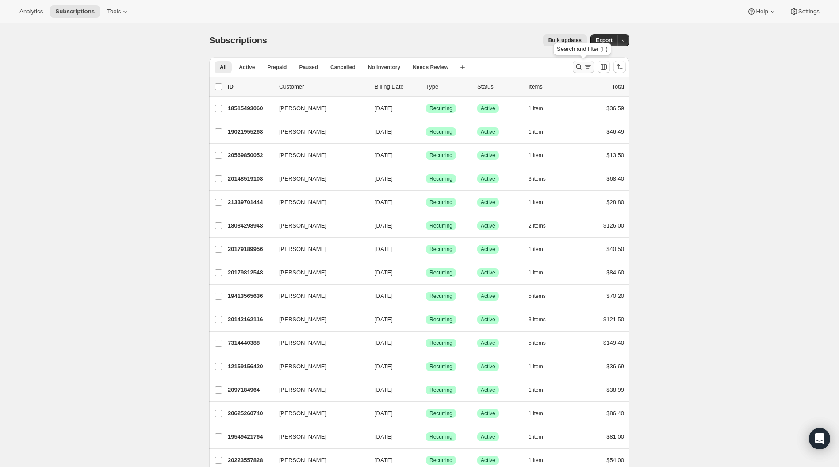
click at [579, 66] on icon "Search and filter results" at bounding box center [578, 66] width 9 height 9
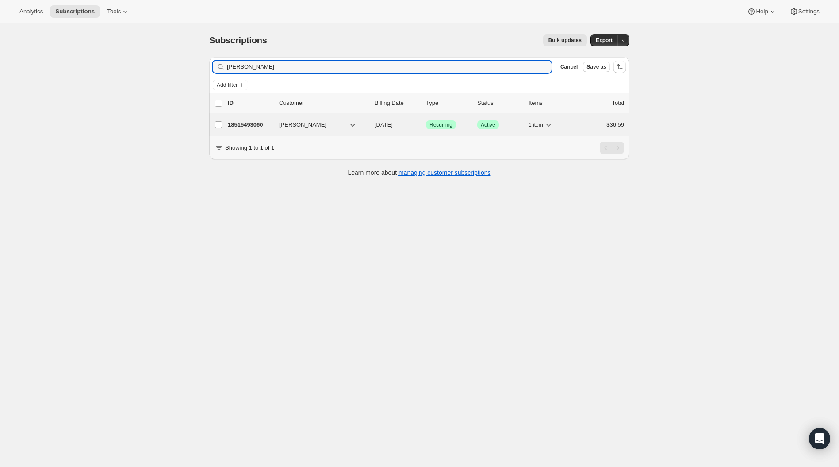
type input "Carolynn Chevrette"
click at [551, 124] on icon "button" at bounding box center [548, 125] width 4 height 3
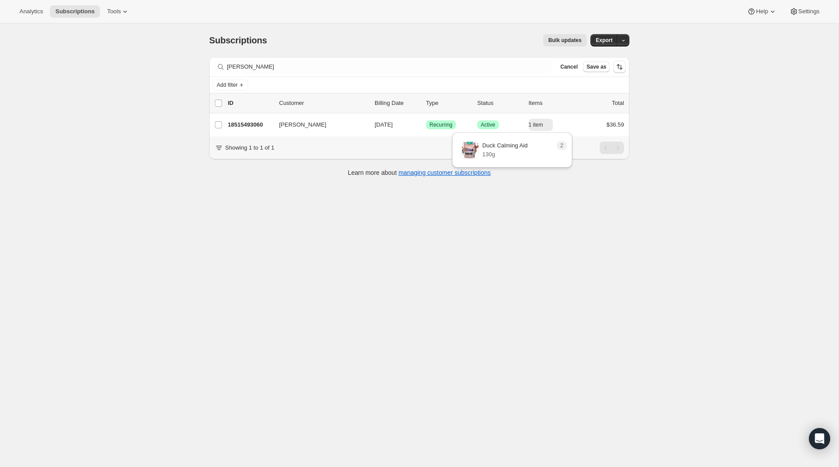
click at [341, 200] on div "Subscriptions. This page is ready Subscriptions Bulk updates More actions Bulk …" at bounding box center [419, 256] width 839 height 467
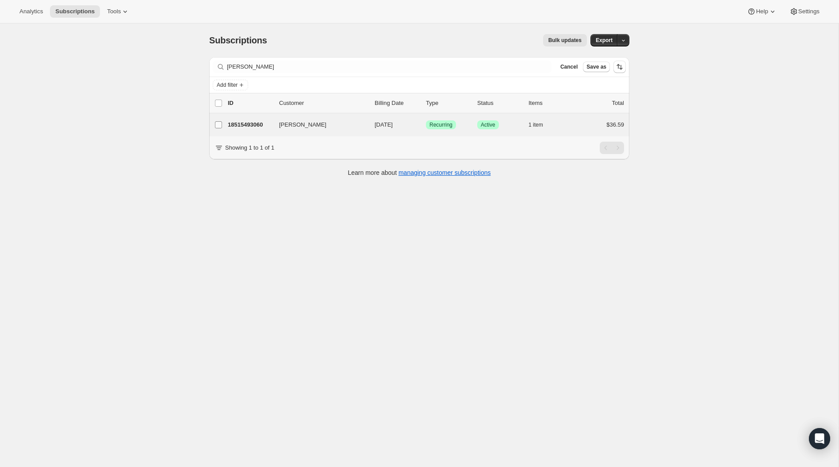
click at [218, 123] on input "Carolynn Chevrette" at bounding box center [218, 124] width 7 height 7
checkbox input "true"
click at [583, 106] on span "Change status" at bounding box center [587, 103] width 37 height 7
select select "02"
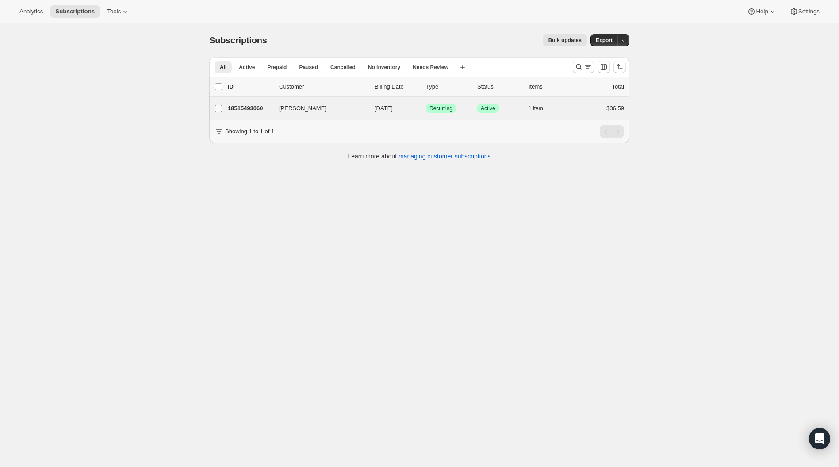
click at [220, 108] on input "Carolynn Chevrette" at bounding box center [218, 108] width 7 height 7
checkbox input "true"
click at [621, 85] on icon "button" at bounding box center [619, 86] width 9 height 9
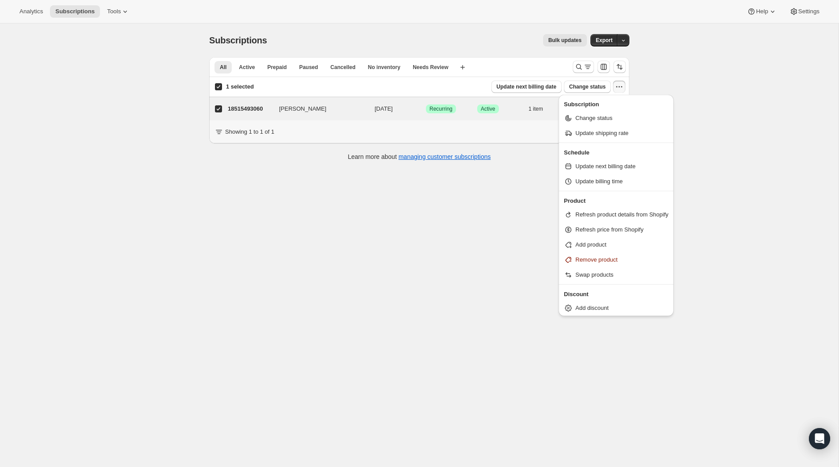
click at [731, 87] on div "Subscriptions. This page is ready Subscriptions Bulk updates More actions Bulk …" at bounding box center [419, 256] width 839 height 467
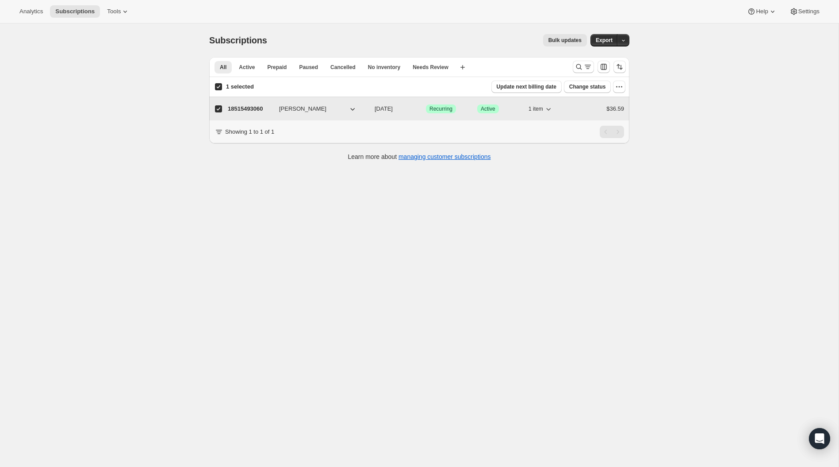
click at [297, 111] on span "Carolynn Chevrette" at bounding box center [302, 108] width 47 height 9
click at [249, 104] on p "18515493060" at bounding box center [250, 108] width 44 height 9
checkbox input "false"
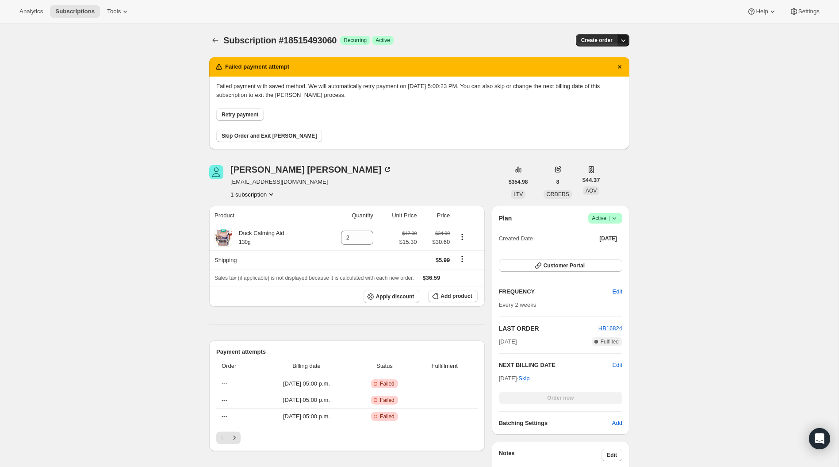
click at [622, 37] on icon "button" at bounding box center [623, 40] width 9 height 9
click at [653, 185] on div "Subscription #18515493060. This page is ready Subscription #18515493060 Success…" at bounding box center [419, 432] width 839 height 818
click at [618, 220] on icon at bounding box center [614, 218] width 9 height 9
click at [616, 254] on span "Cancel subscription" at bounding box center [603, 250] width 50 height 9
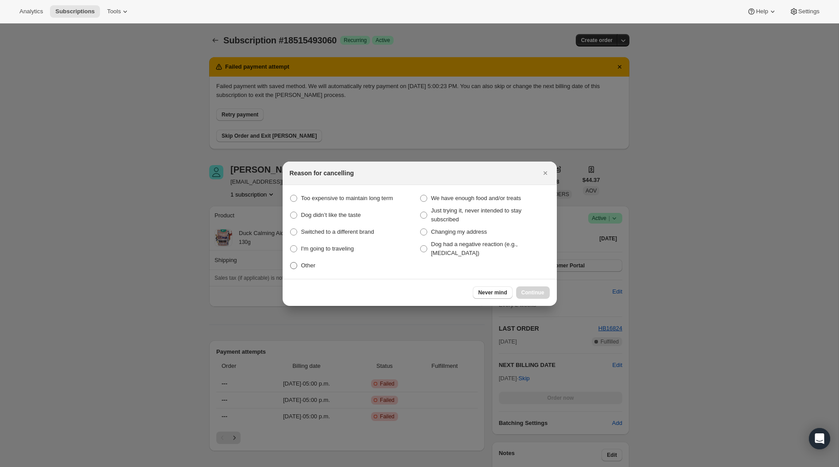
click at [294, 268] on span ":reb:" at bounding box center [293, 265] width 7 height 7
click at [291, 262] on input "Other" at bounding box center [290, 262] width 0 height 0
radio input "true"
click at [544, 294] on span "Continue" at bounding box center [532, 292] width 23 height 7
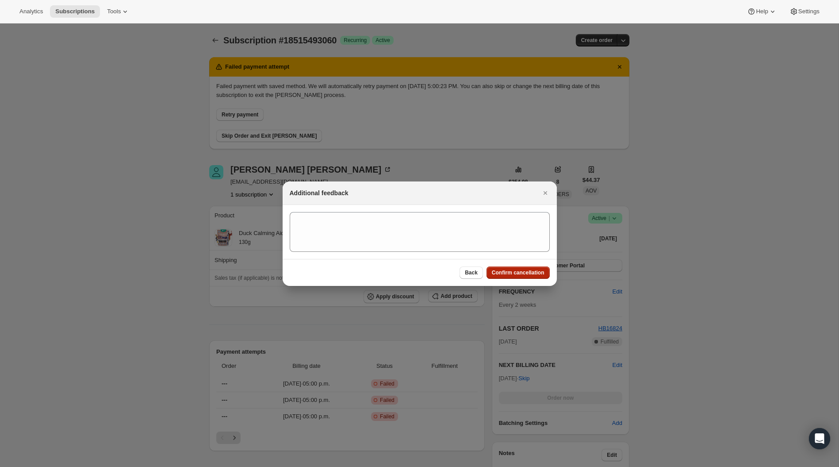
click at [533, 272] on span "Confirm cancellation" at bounding box center [518, 272] width 53 height 7
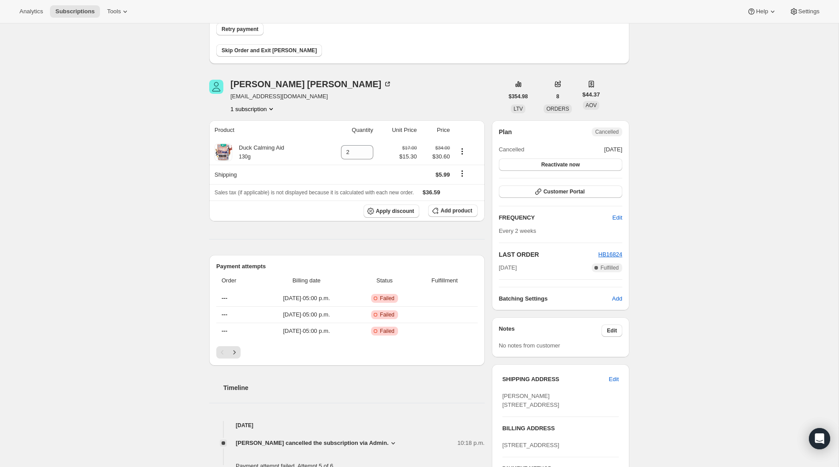
scroll to position [268, 0]
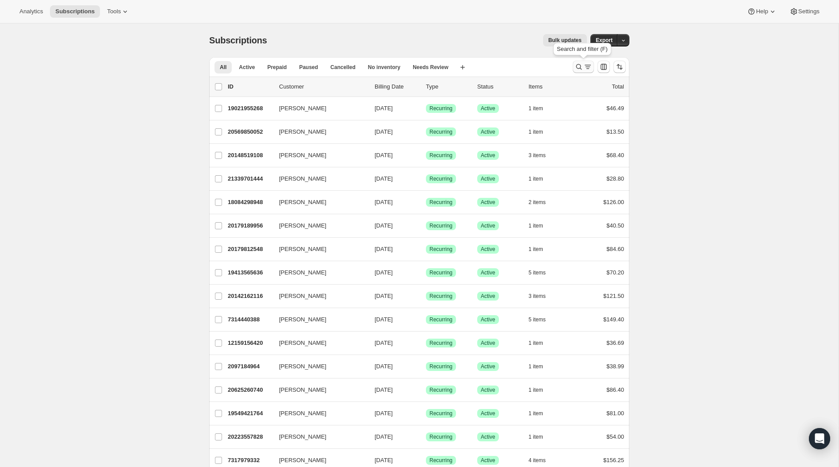
click at [576, 64] on icon "Search and filter results" at bounding box center [578, 66] width 9 height 9
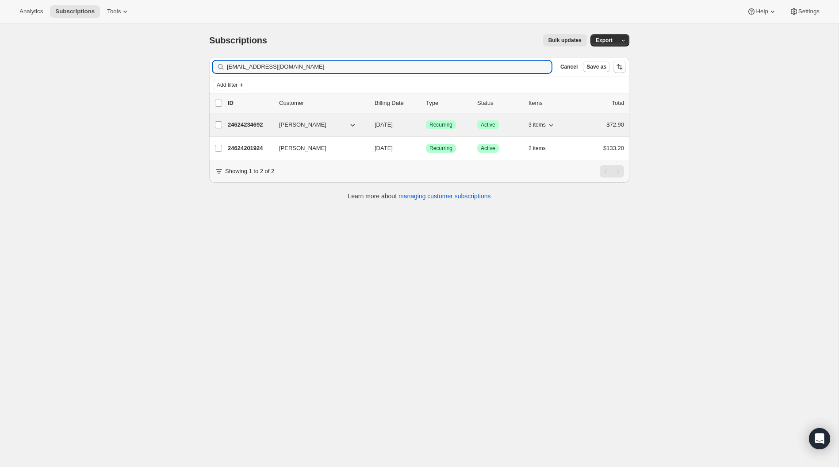
type input "[EMAIL_ADDRESS][DOMAIN_NAME]"
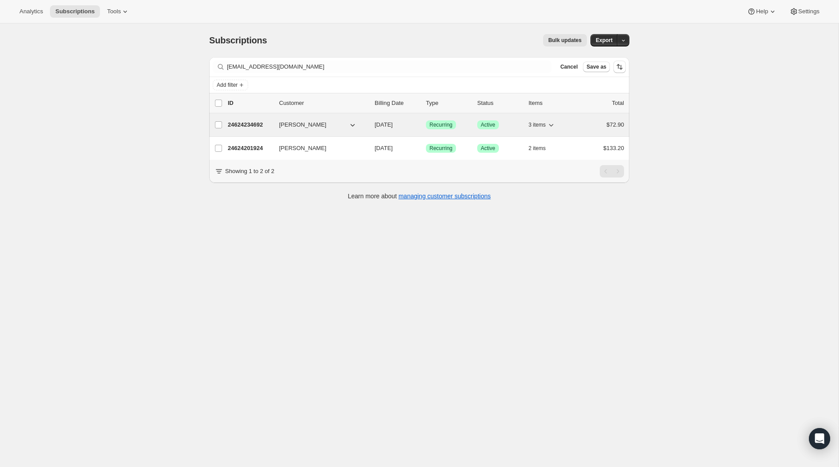
click at [555, 123] on icon "button" at bounding box center [551, 124] width 9 height 9
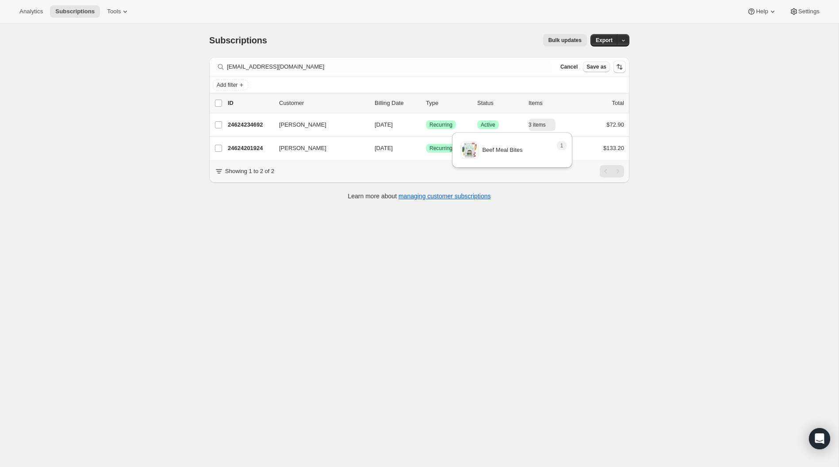
click at [687, 142] on div "Subscriptions. This page is ready Subscriptions Bulk updates More actions Bulk …" at bounding box center [419, 256] width 839 height 467
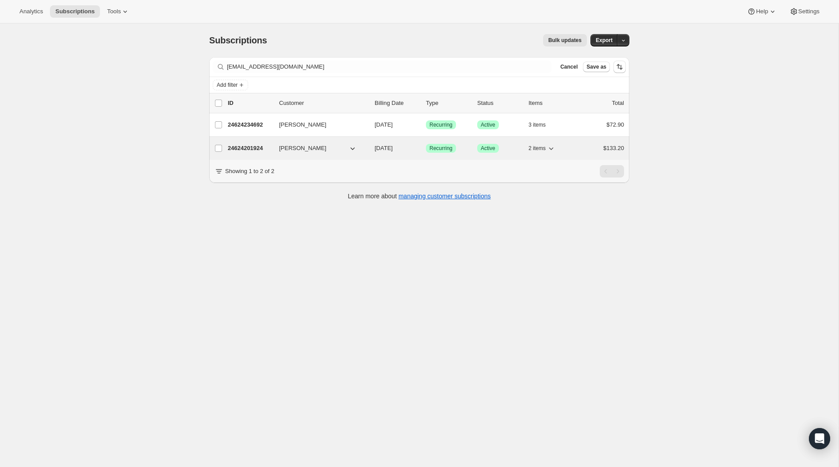
click at [554, 146] on icon "button" at bounding box center [551, 148] width 9 height 9
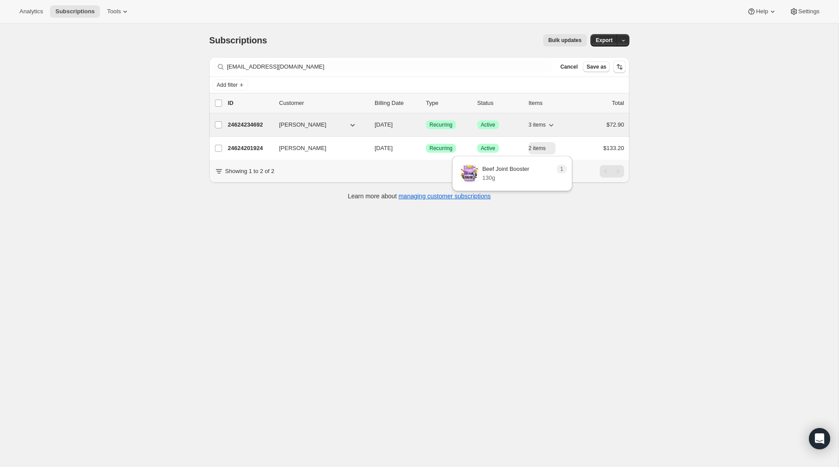
click at [243, 126] on p "24624234692" at bounding box center [250, 124] width 44 height 9
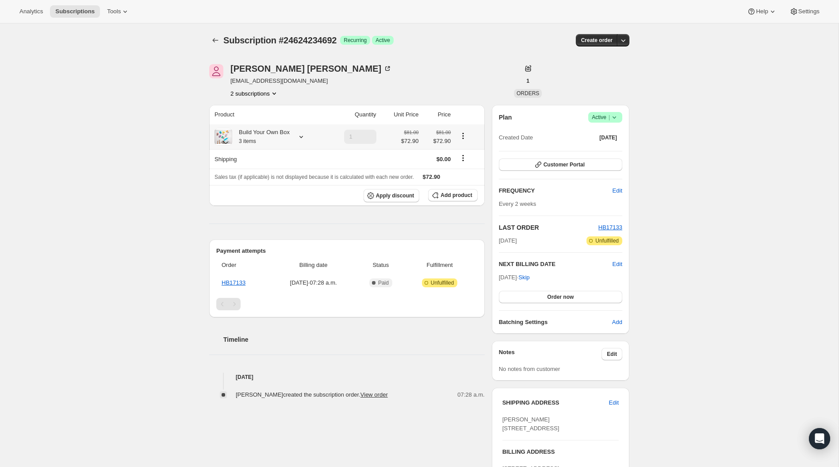
click at [301, 136] on icon at bounding box center [301, 136] width 9 height 9
click at [158, 113] on div "Subscription #24624234692. This page is ready Subscription #24624234692 Success…" at bounding box center [419, 294] width 839 height 543
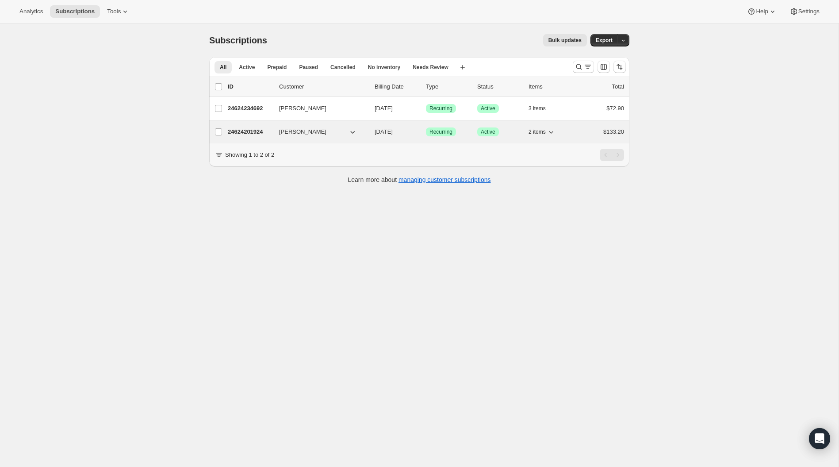
click at [255, 132] on p "24624201924" at bounding box center [250, 131] width 44 height 9
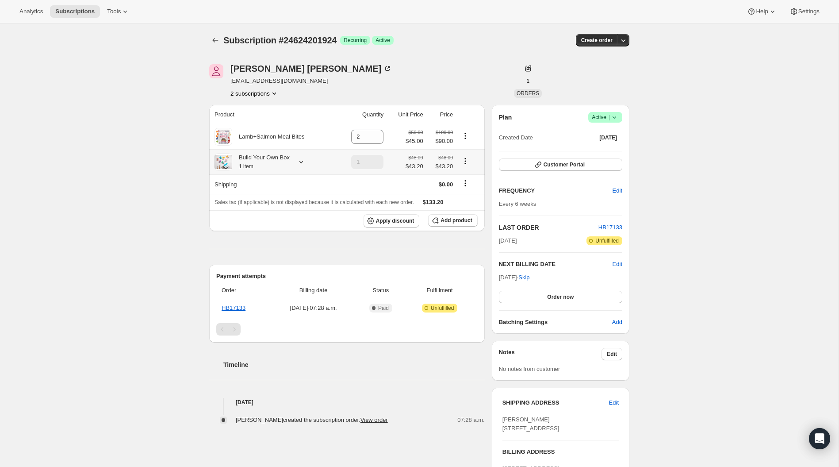
click at [305, 162] on icon at bounding box center [301, 161] width 9 height 9
click at [319, 111] on th "Product" at bounding box center [273, 114] width 128 height 19
click at [303, 163] on icon at bounding box center [301, 162] width 4 height 2
click at [162, 152] on div "Subscription #24624201924. This page is ready Subscription #24624201924 Success…" at bounding box center [419, 294] width 839 height 543
click at [267, 95] on button "2 subscriptions" at bounding box center [254, 93] width 48 height 9
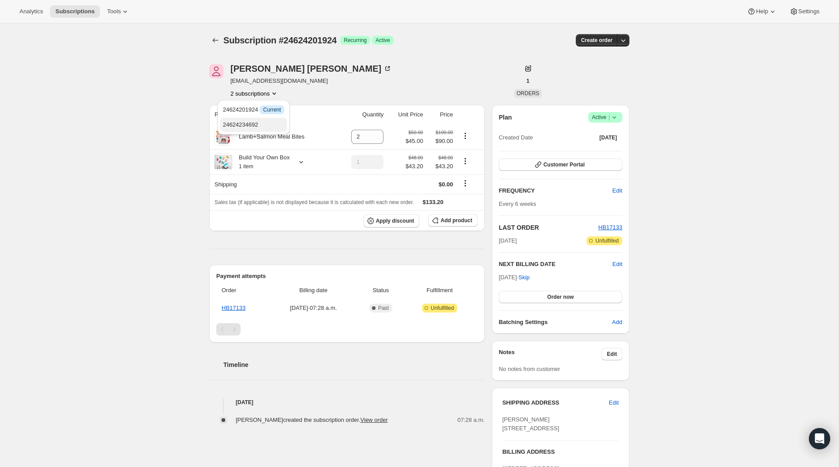
click at [249, 123] on span "24624234692" at bounding box center [240, 124] width 35 height 7
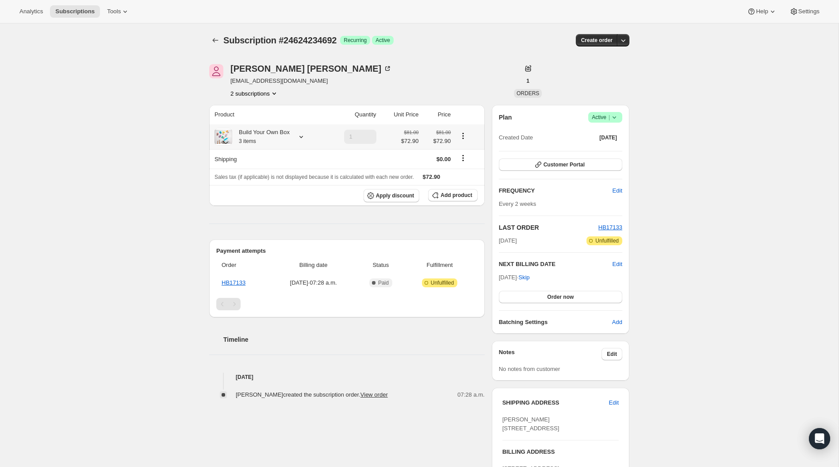
click at [304, 135] on icon at bounding box center [301, 136] width 9 height 9
click at [179, 180] on div "Subscription #24624234692. This page is ready Subscription #24624234692 Success…" at bounding box center [419, 294] width 839 height 543
click at [615, 189] on span "Edit" at bounding box center [618, 190] width 10 height 9
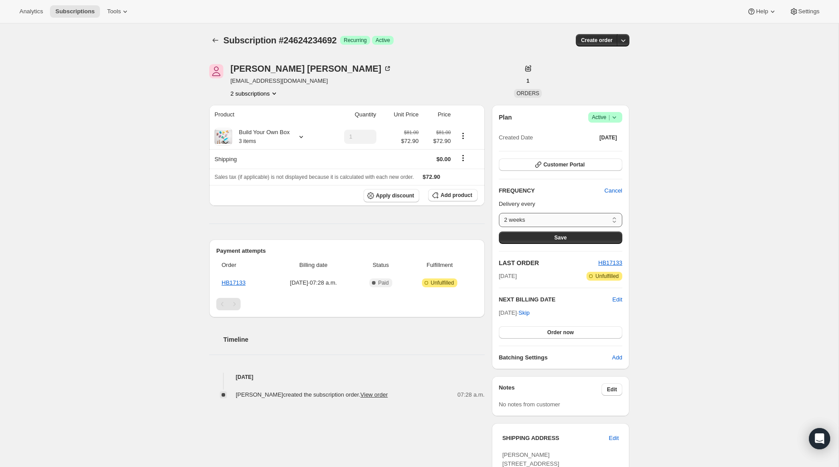
click at [606, 218] on select "2 weeks 4 weeks (Most Popular) 6 weeks Custom..." at bounding box center [560, 220] width 123 height 14
select select "WEEK#6"
click at [571, 238] on button "Save" at bounding box center [560, 237] width 123 height 12
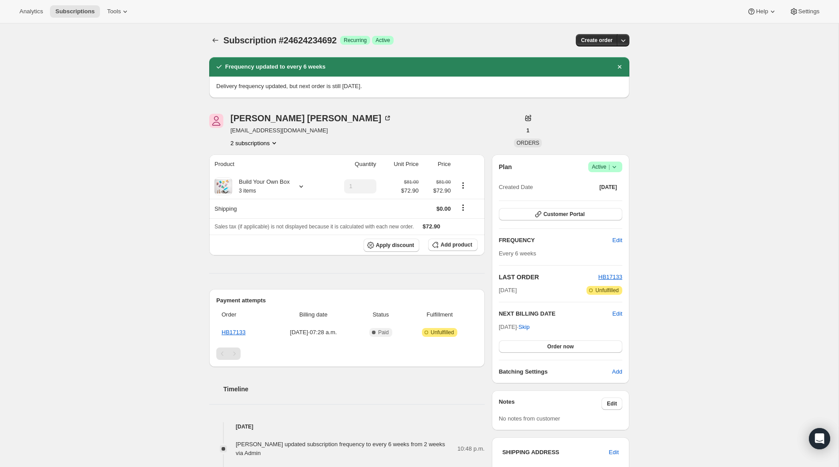
click at [274, 142] on icon "Product actions" at bounding box center [274, 142] width 9 height 9
click at [139, 144] on div "Subscription #24624234692. This page is ready Subscription #24624234692 Success…" at bounding box center [419, 319] width 839 height 593
click at [258, 144] on button "2 subscriptions" at bounding box center [254, 142] width 48 height 9
click at [253, 162] on span "24624201924" at bounding box center [239, 159] width 35 height 7
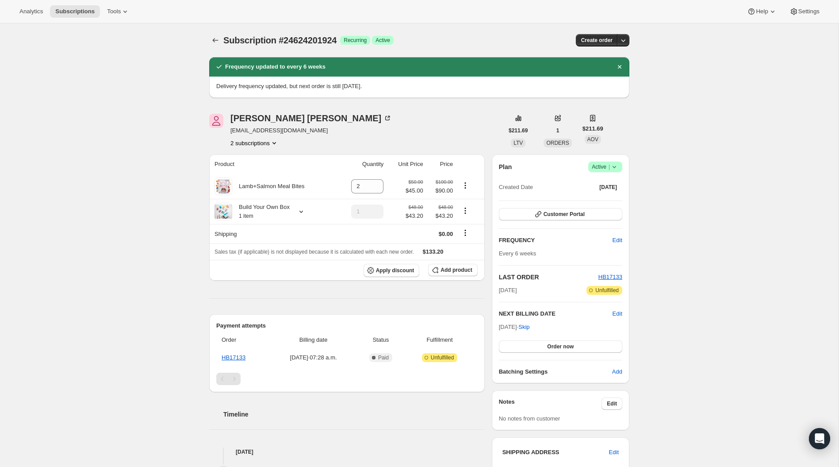
click at [270, 143] on button "2 subscriptions" at bounding box center [254, 142] width 48 height 9
click at [272, 171] on span "24624234692" at bounding box center [253, 174] width 61 height 9
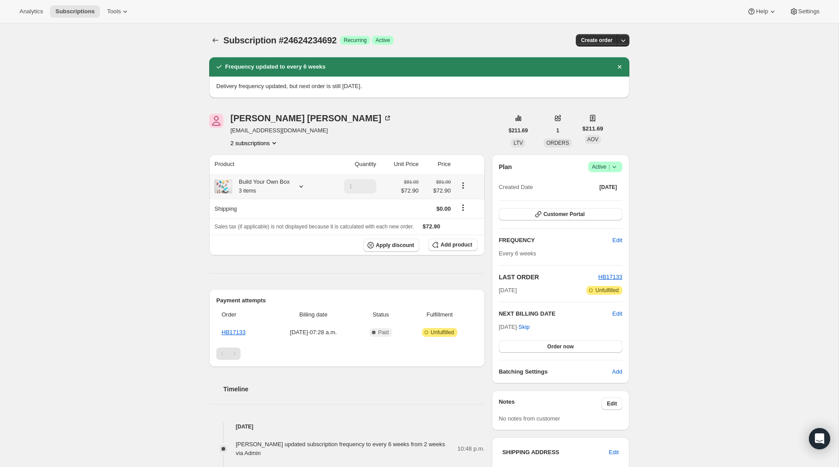
click at [304, 187] on icon at bounding box center [301, 186] width 9 height 9
click at [191, 151] on div "Subscription #24624234692. This page is ready Subscription #24624234692 Success…" at bounding box center [419, 319] width 839 height 593
click at [276, 142] on icon "Product actions" at bounding box center [274, 142] width 9 height 9
click at [276, 157] on span "24624201924" at bounding box center [252, 159] width 61 height 9
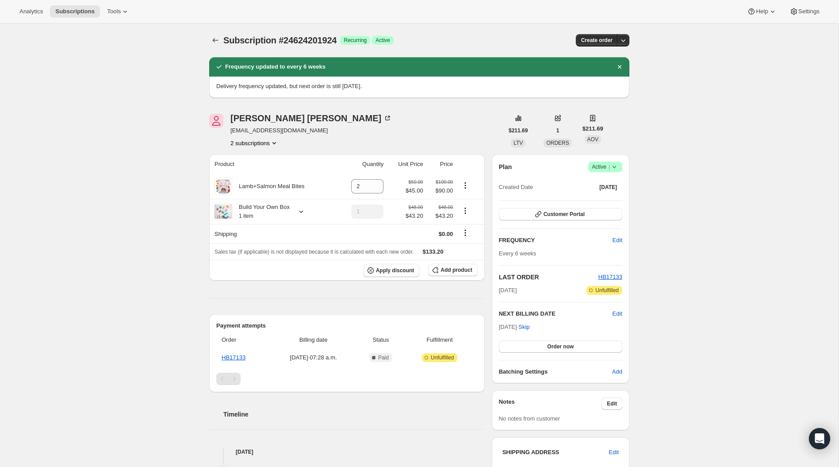
click at [273, 140] on icon "Product actions" at bounding box center [274, 142] width 9 height 9
click at [268, 170] on span "24624234692" at bounding box center [253, 174] width 61 height 9
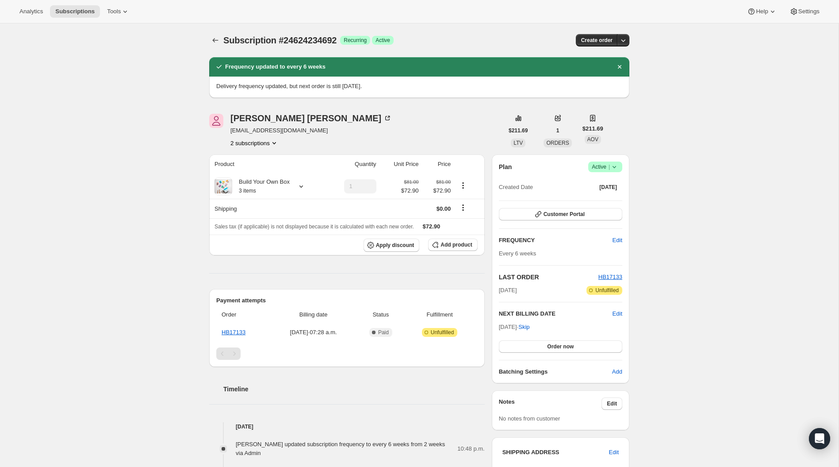
click at [272, 147] on div "[PERSON_NAME] [EMAIL_ADDRESS][DOMAIN_NAME] 2 subscriptions $211.69 LTV 1 ORDERS…" at bounding box center [415, 345] width 427 height 490
click at [268, 144] on button "2 subscriptions" at bounding box center [254, 142] width 48 height 9
click at [268, 155] on span "24624201924" at bounding box center [252, 159] width 61 height 9
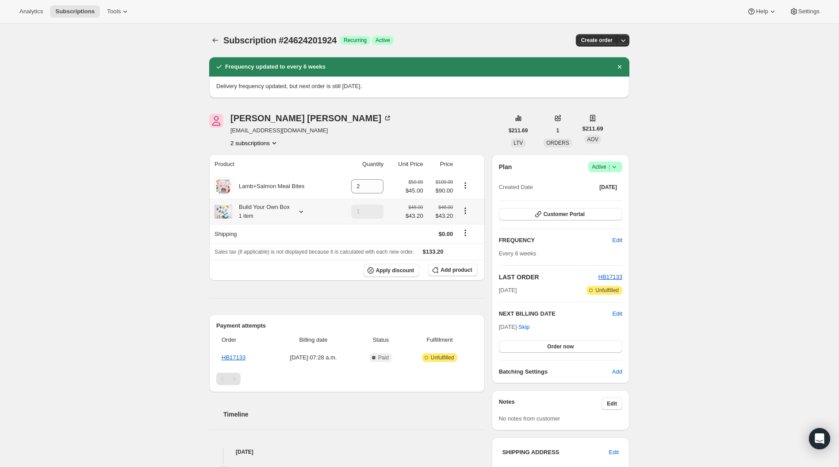
click at [306, 212] on icon at bounding box center [301, 211] width 9 height 9
click at [466, 211] on icon "Product actions" at bounding box center [465, 210] width 1 height 1
click at [151, 134] on div "Subscription #24624201924. This page is ready Subscription #24624201924 Success…" at bounding box center [419, 319] width 839 height 593
click at [304, 209] on icon at bounding box center [301, 211] width 9 height 9
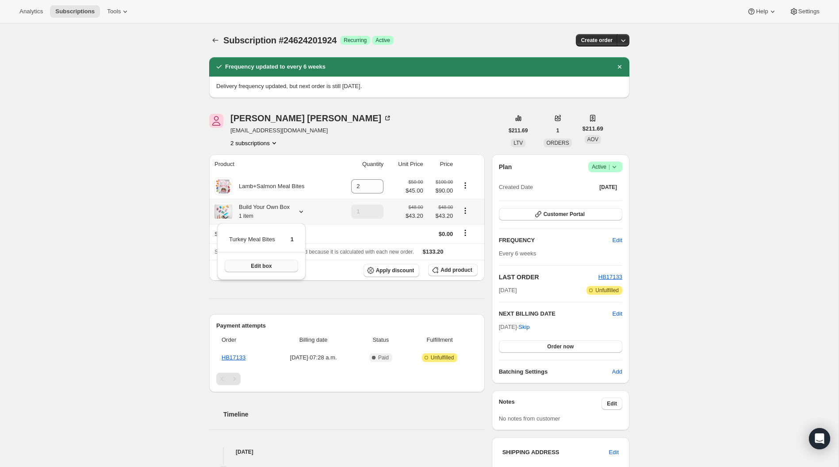
click at [269, 265] on span "Edit box" at bounding box center [261, 265] width 21 height 7
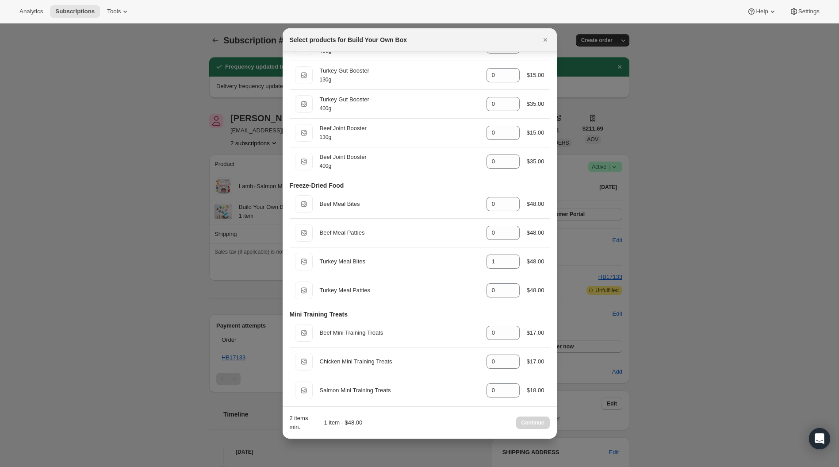
scroll to position [275, 0]
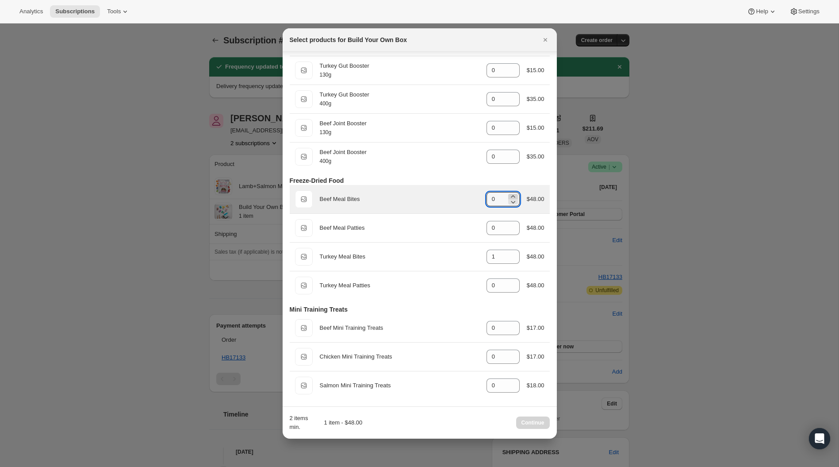
click at [509, 196] on icon ":r18l:" at bounding box center [513, 196] width 9 height 9
type input "1"
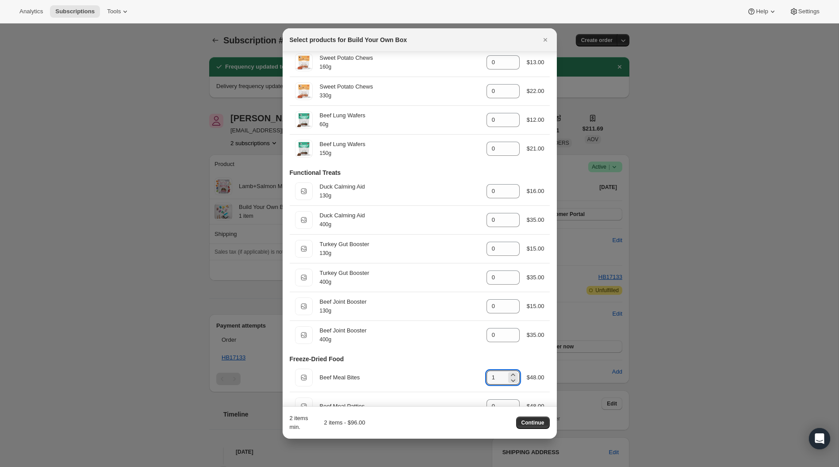
scroll to position [52, 0]
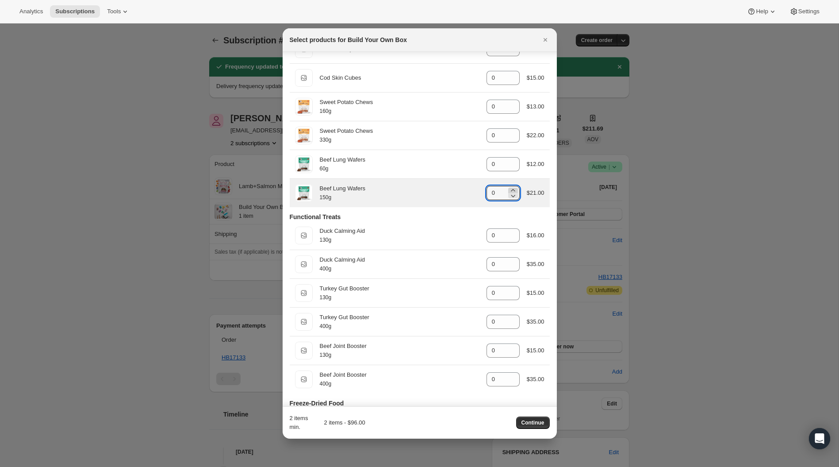
click at [514, 189] on icon ":r18l:" at bounding box center [513, 190] width 9 height 9
type input "1"
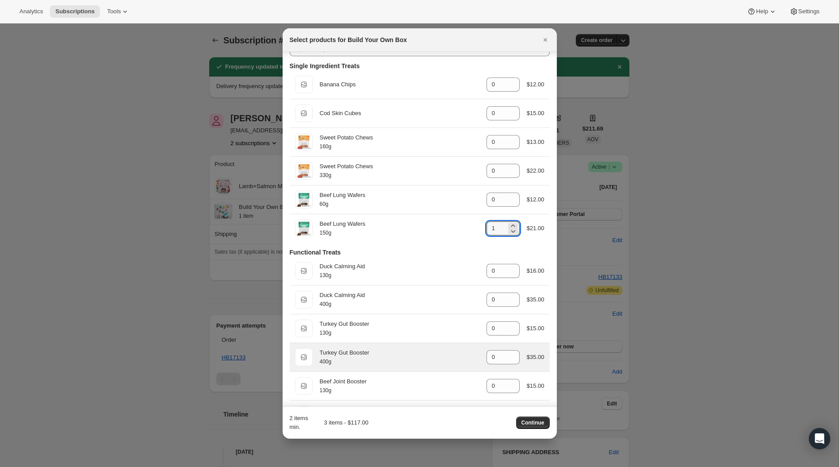
scroll to position [0, 0]
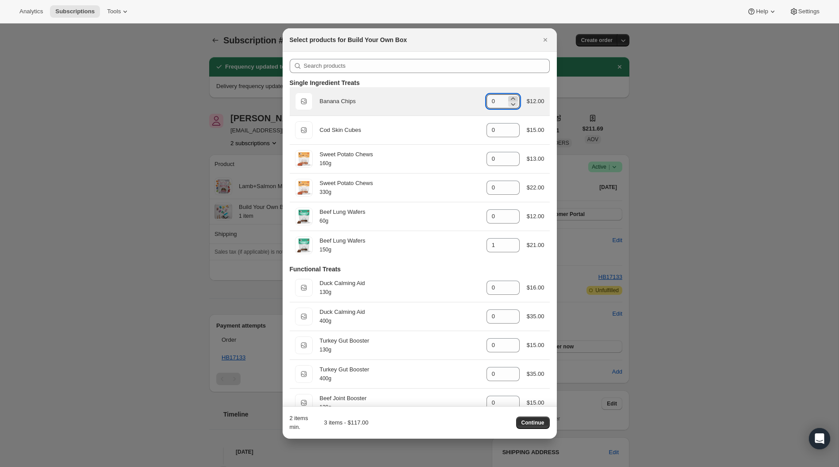
click at [515, 98] on icon ":r18l:" at bounding box center [513, 98] width 9 height 9
type input "1"
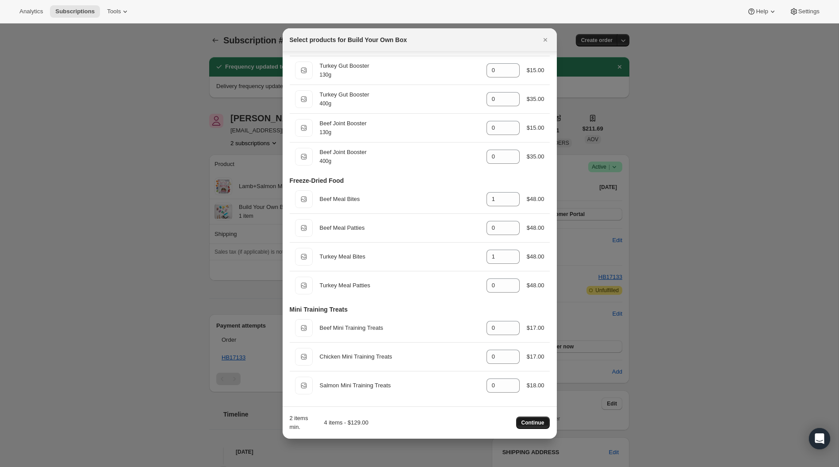
click at [525, 420] on span "Continue" at bounding box center [532, 422] width 23 height 7
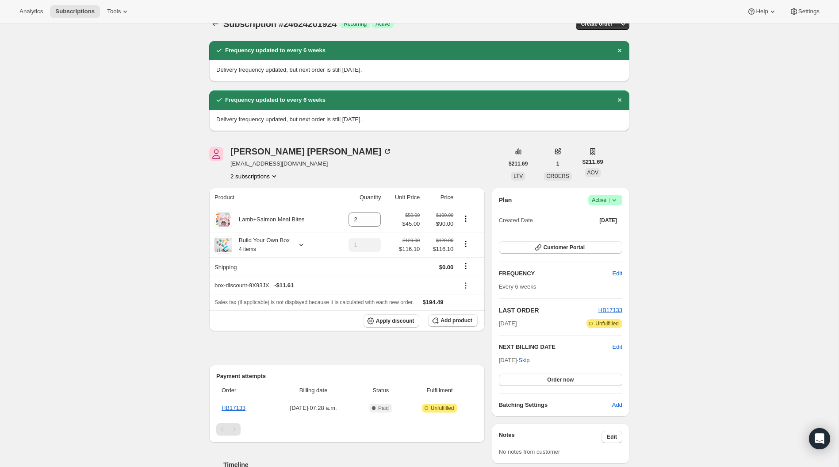
scroll to position [29, 0]
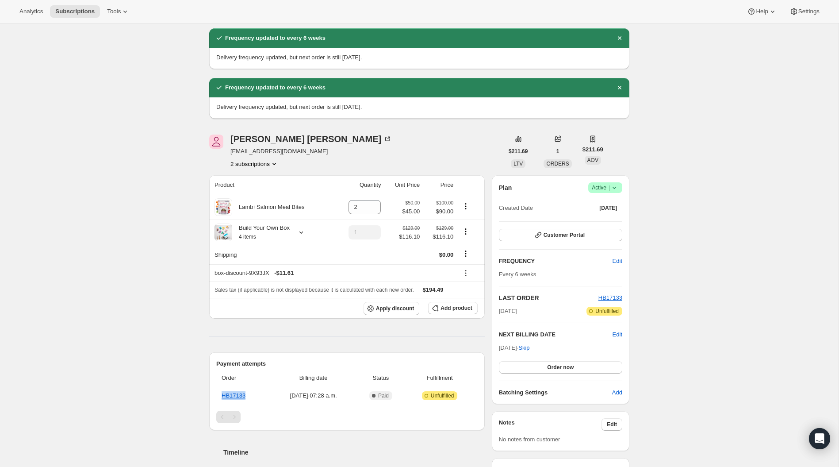
click at [275, 160] on icon "Product actions" at bounding box center [274, 163] width 9 height 9
click at [270, 191] on span "24624234692" at bounding box center [253, 195] width 61 height 9
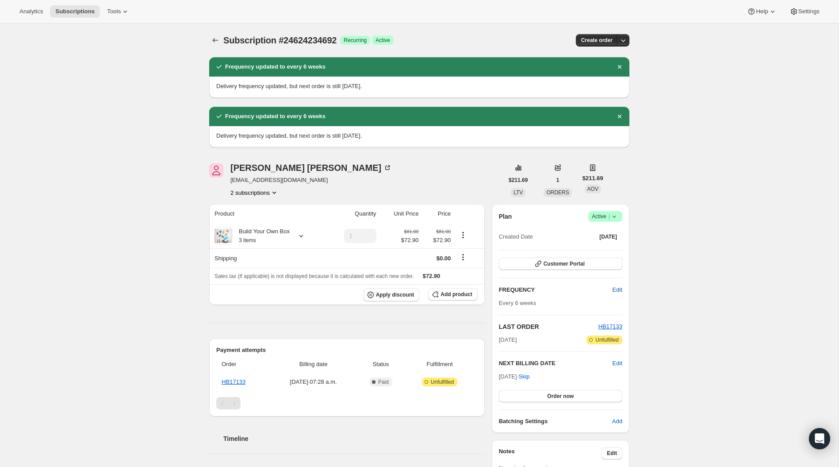
click at [618, 217] on icon at bounding box center [614, 216] width 9 height 9
click at [616, 244] on span "Cancel subscription" at bounding box center [603, 248] width 50 height 9
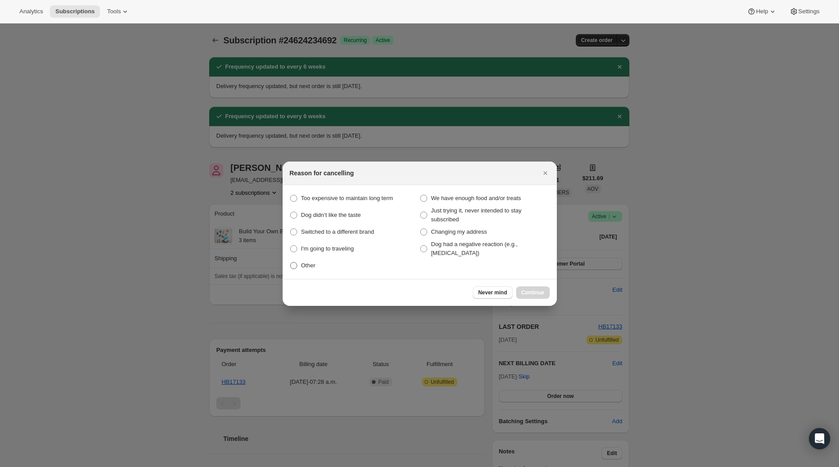
click at [315, 259] on label "Other" at bounding box center [355, 265] width 130 height 12
click at [291, 262] on input "Other" at bounding box center [290, 262] width 0 height 0
radio input "true"
click at [533, 295] on span "Continue" at bounding box center [532, 292] width 23 height 7
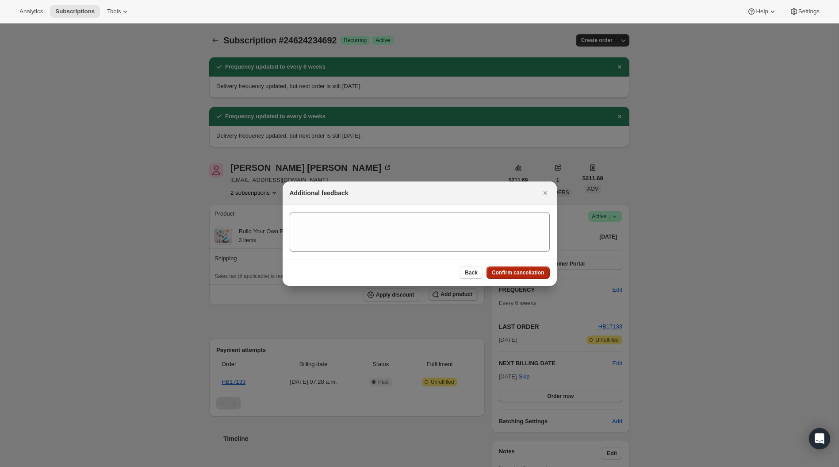
click at [521, 272] on span "Confirm cancellation" at bounding box center [518, 272] width 53 height 7
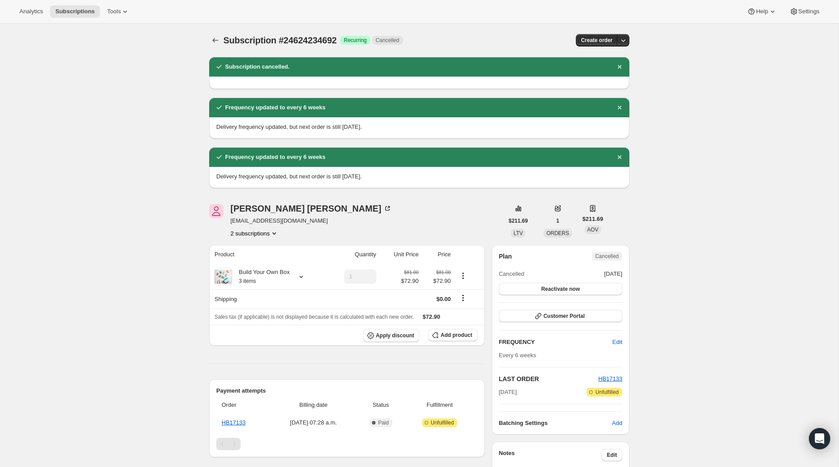
click at [273, 234] on icon "Product actions" at bounding box center [274, 233] width 9 height 9
click at [266, 249] on span "24624201924" at bounding box center [252, 249] width 61 height 9
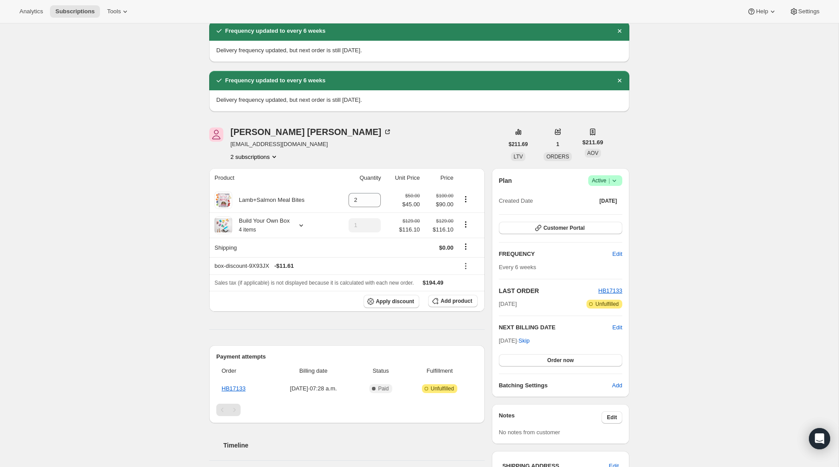
scroll to position [81, 0]
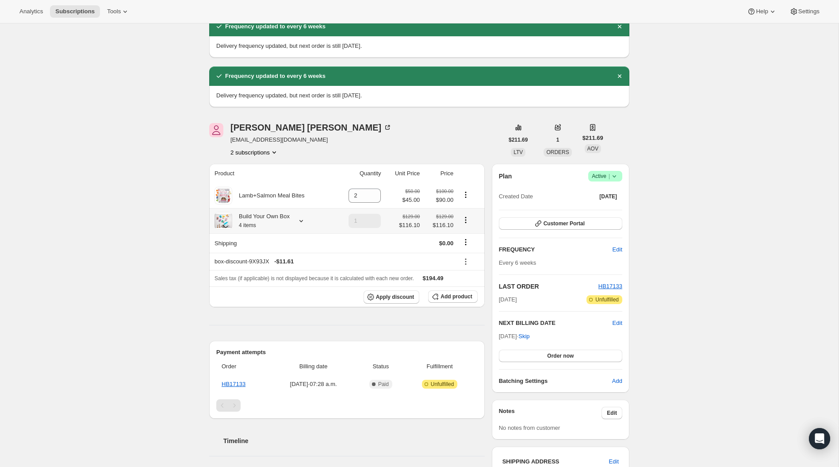
click at [304, 220] on icon at bounding box center [301, 220] width 9 height 9
